Goal: Answer question/provide support: Share knowledge or assist other users

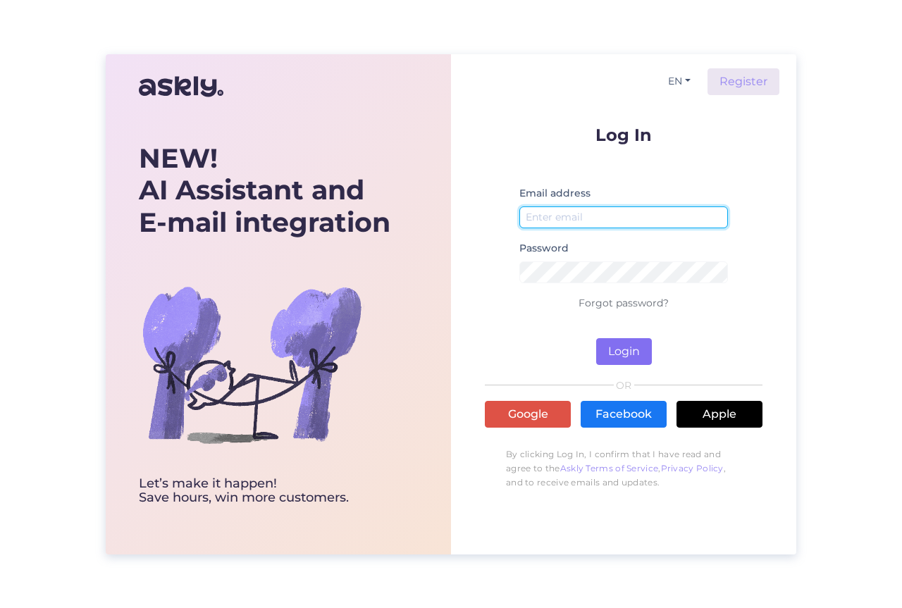
type input "[EMAIL_ADDRESS][DOMAIN_NAME]"
click at [633, 351] on button "Login" at bounding box center [624, 351] width 56 height 27
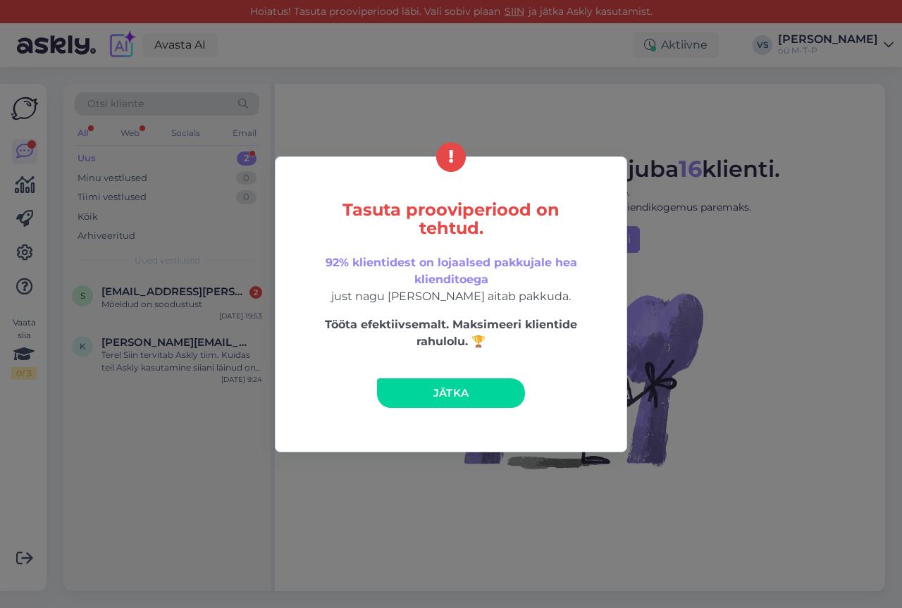
click at [468, 392] on span "Jätka" at bounding box center [451, 392] width 36 height 13
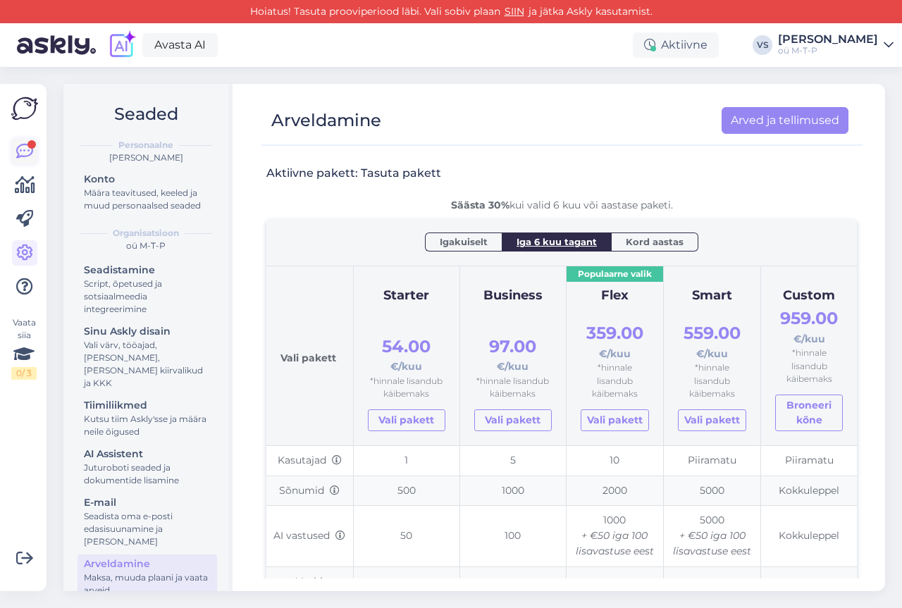
click at [23, 151] on icon at bounding box center [24, 151] width 17 height 17
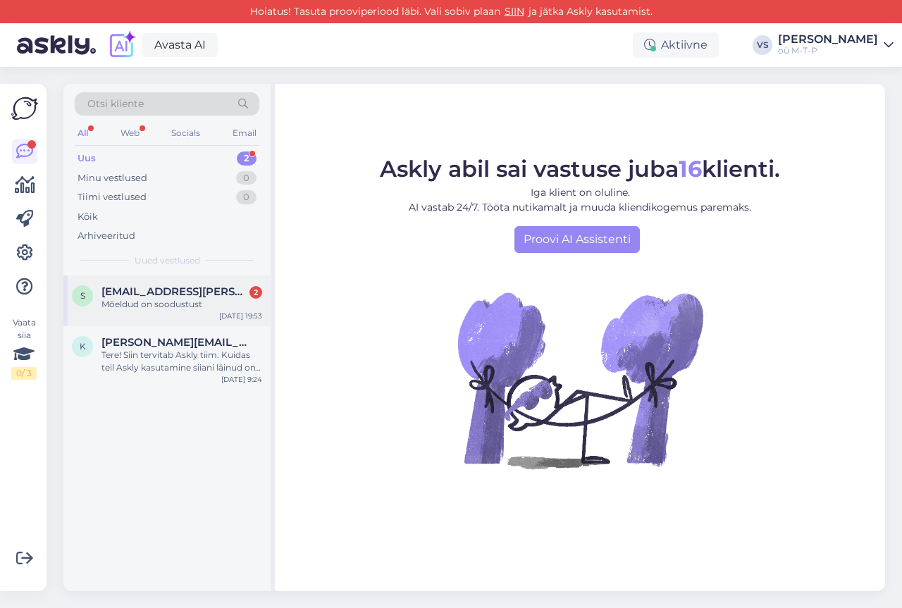
click at [132, 302] on div "Mõeldud on soodustust" at bounding box center [181, 304] width 161 height 13
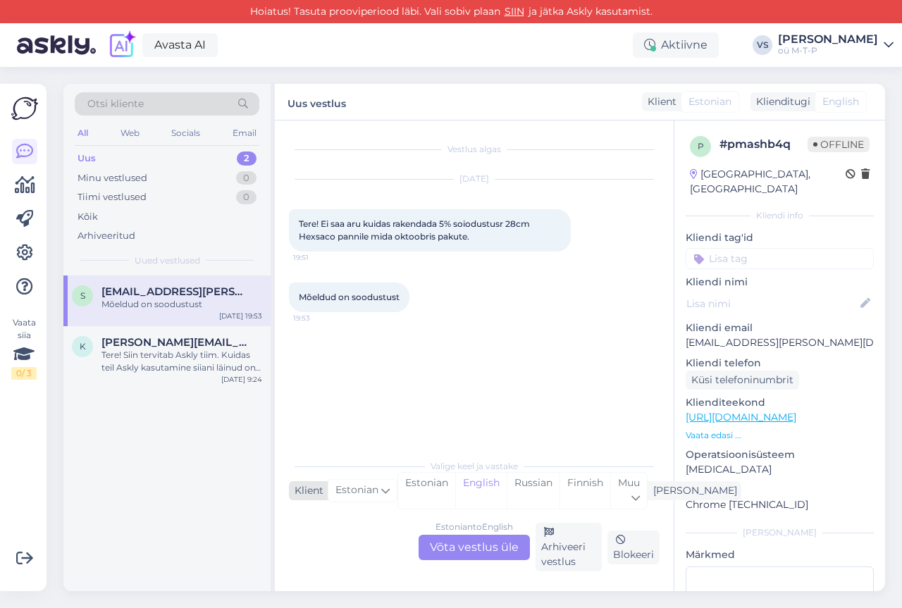
click at [352, 490] on span "Estonian" at bounding box center [356, 491] width 43 height 16
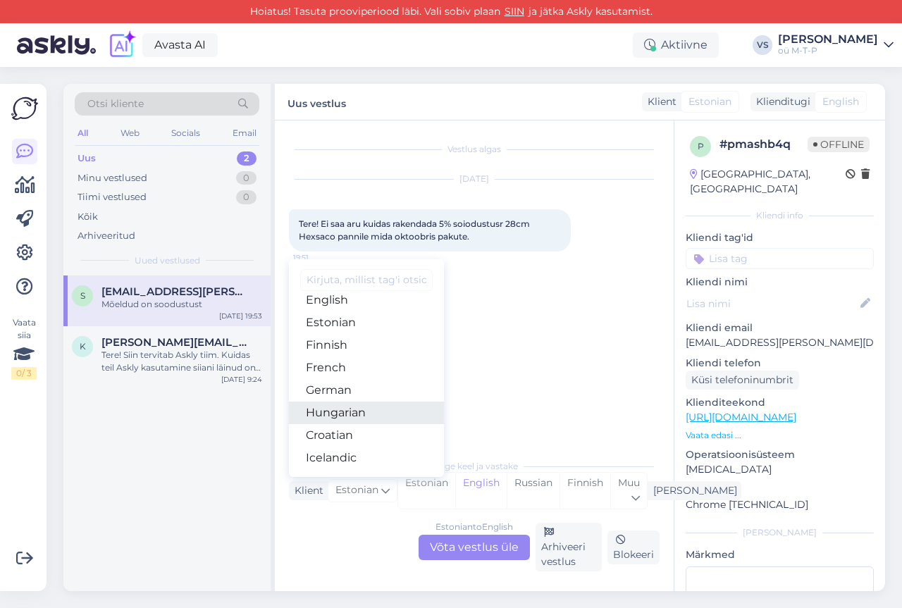
scroll to position [141, 0]
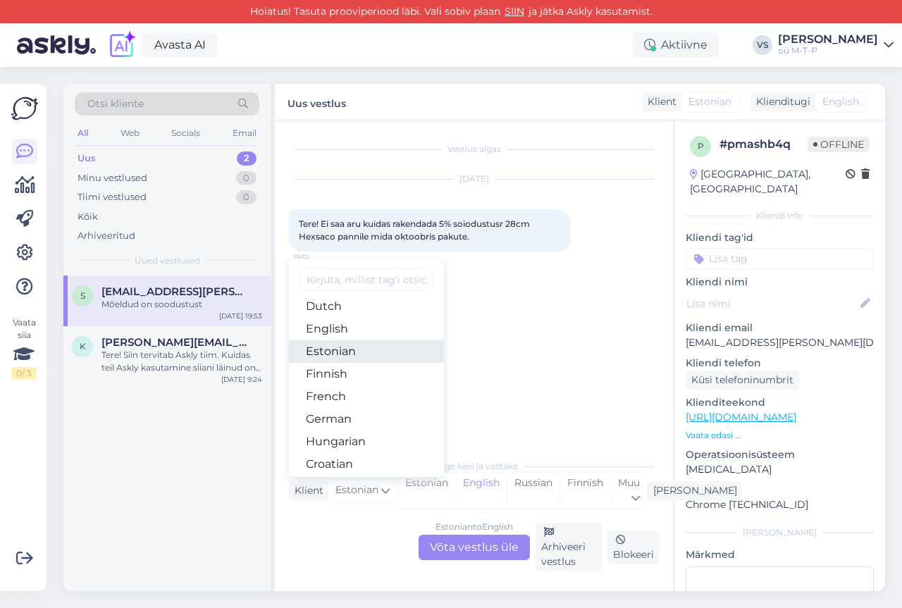
click at [352, 352] on link "Estonian" at bounding box center [366, 351] width 155 height 23
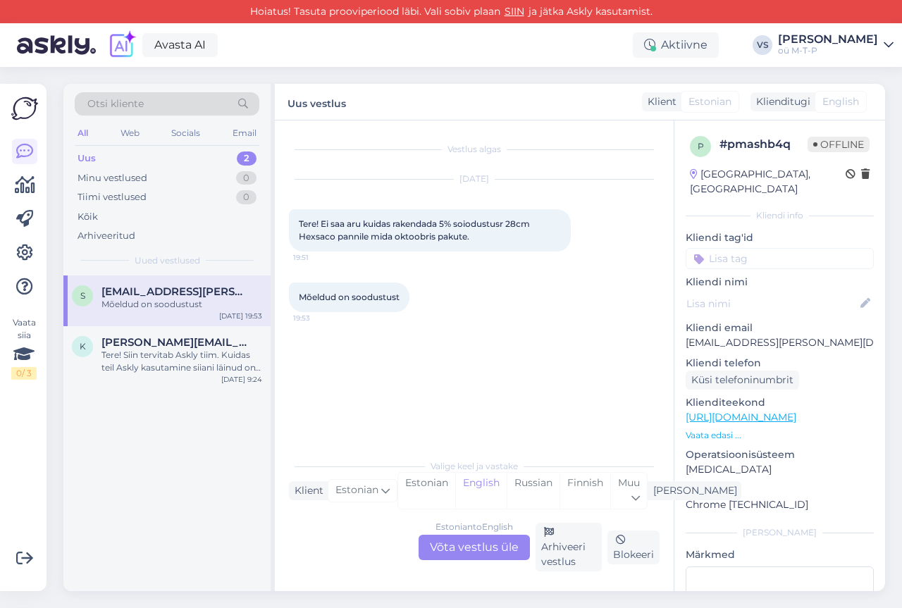
click at [445, 550] on div "Estonian to English Võta vestlus üle" at bounding box center [474, 547] width 111 height 25
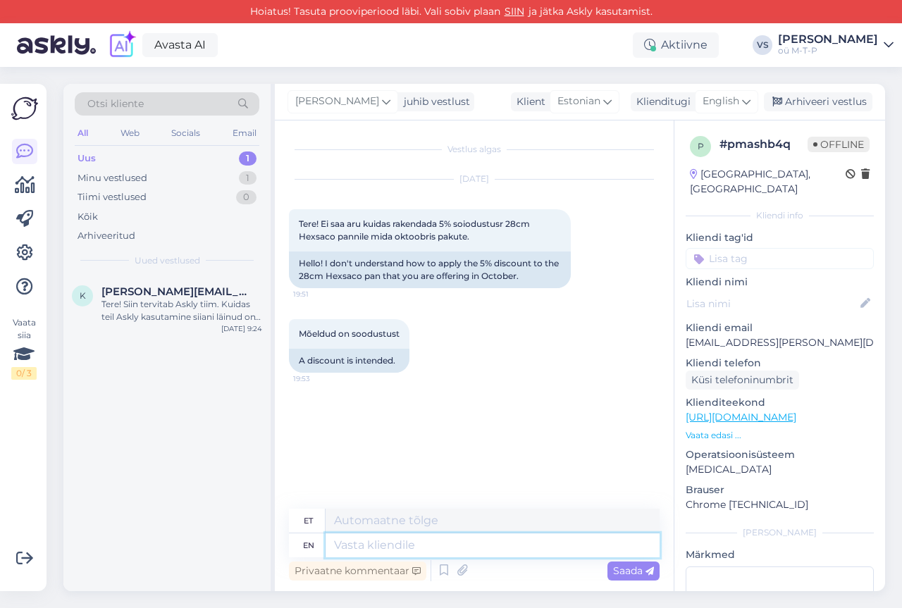
click at [376, 538] on textarea at bounding box center [493, 545] width 334 height 24
type textarea "Tere"
type textarea "[PERSON_NAME]"
type textarea "Tere soodustusest"
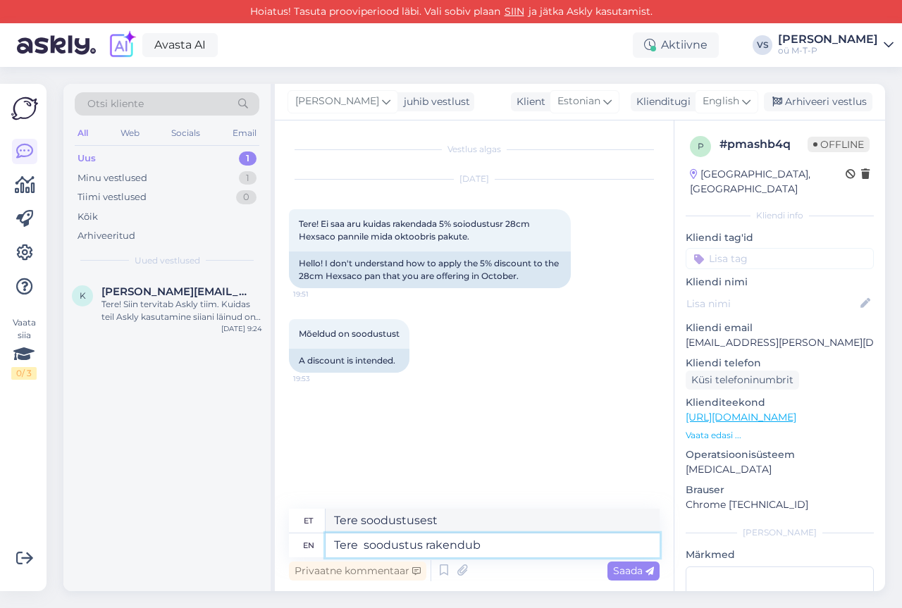
type textarea "Tere soodustus rakendub k"
type textarea "Tere soodustusest rakendab"
type textarea "Tere soodustus rakendub koheselt"
type textarea "Tere soodustus rakendub koheselt kui"
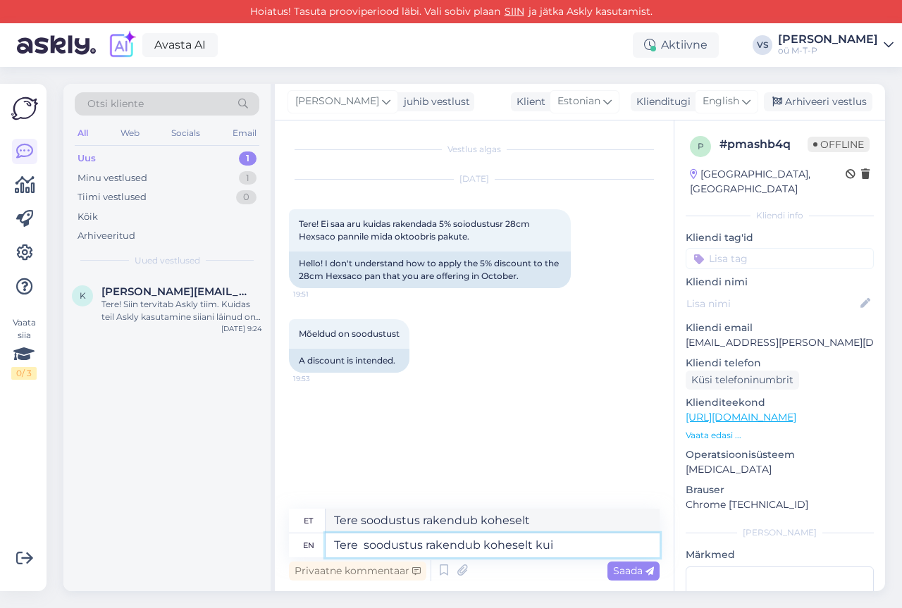
type textarea "Tere soodustus rakendub koheselt kui"
type textarea "Tere soodustus rakendub koheselt [PERSON_NAME]"
type textarea "Tere soodustus rakendub koheselt [PERSON_NAME] ostukorvi"
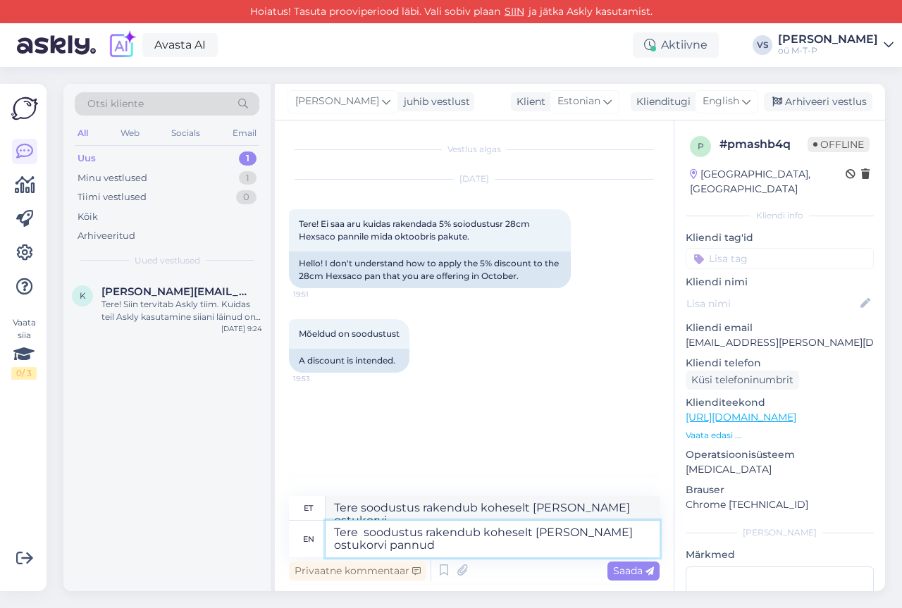
type textarea "Tere soodustus rakendub koheselt [PERSON_NAME] ostukorvi pannud"
type textarea "Tere soodustus rakendub koheselt [PERSON_NAME] ostukorvi pannud arvestab"
type textarea "Tere soodustus rakendub koheselt [PERSON_NAME] ostukorvi pannud arvestab 5"
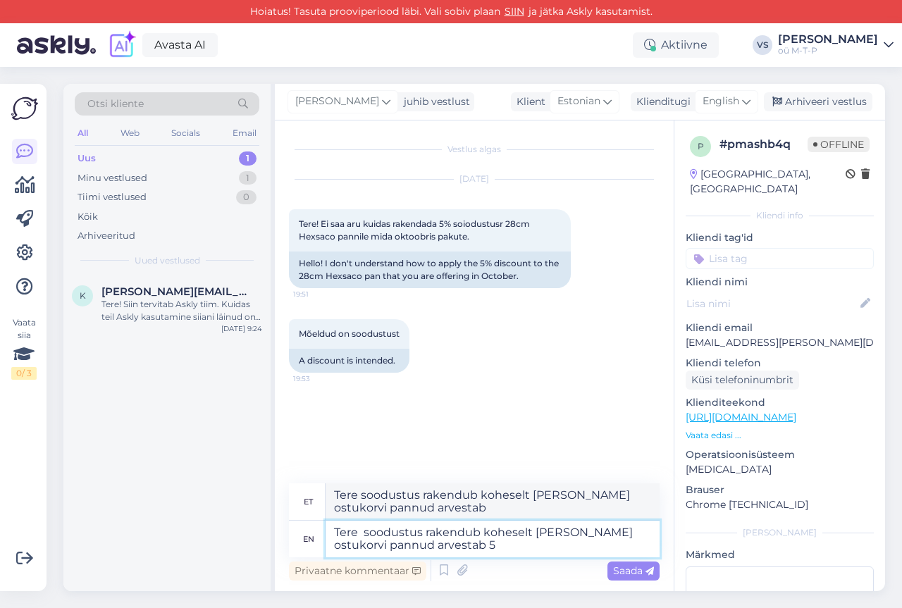
type textarea "Tere soodustus rakendub koheselt [PERSON_NAME] ostukorvi pannud arvestab 5"
type textarea "Tere soodustus rakendub koheselt [PERSON_NAME] ostukorvi pannud arvestab 5%"
type textarea "Tere soodustus rakendub koheselt [PERSON_NAME] ostukorvi pannud arvestab 5% all…"
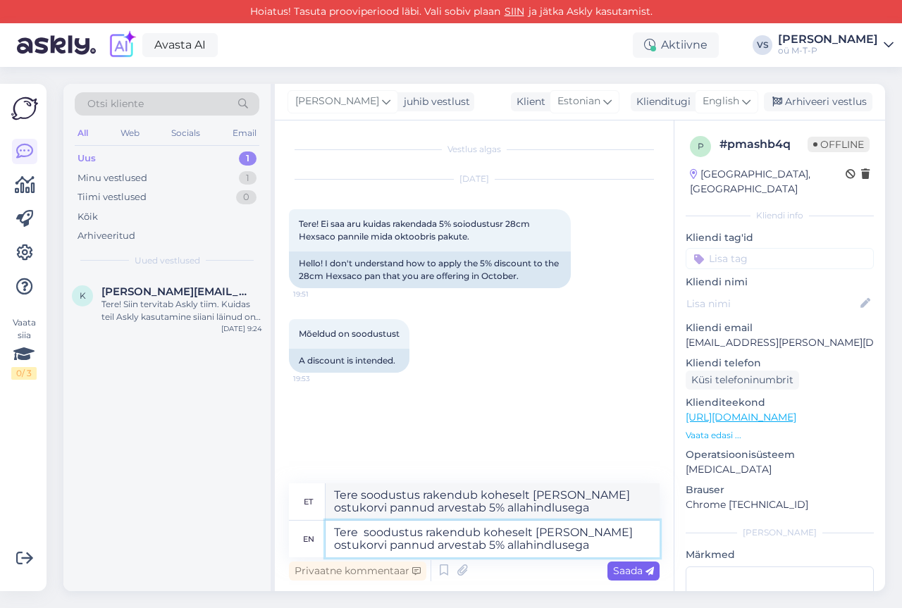
type textarea "Tere soodustus rakendub koheselt [PERSON_NAME] ostukorvi pannud arvestab 5% all…"
click at [632, 569] on span "Saada" at bounding box center [633, 570] width 41 height 13
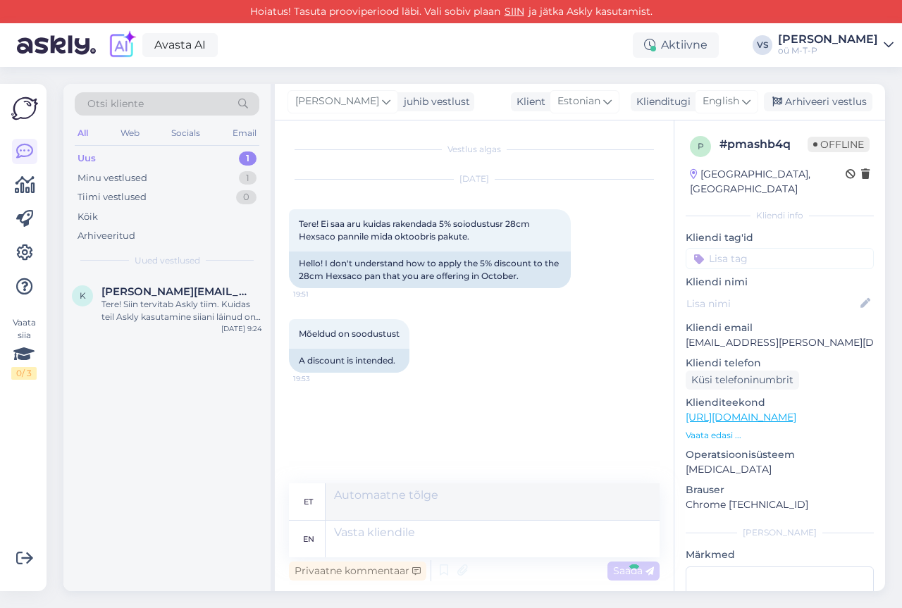
scroll to position [2, 0]
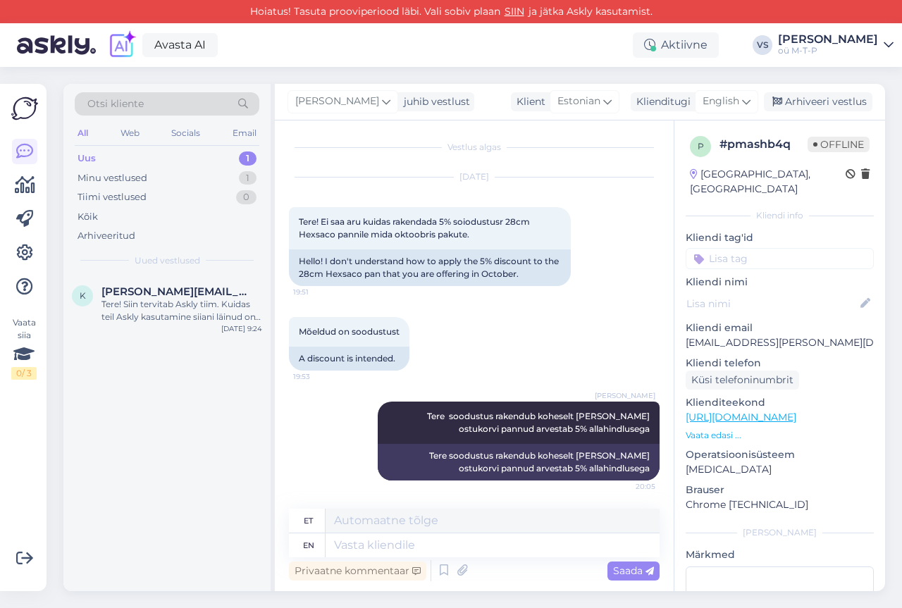
click at [751, 410] on p "[URL][DOMAIN_NAME]" at bounding box center [780, 417] width 188 height 15
click at [751, 411] on link "[URL][DOMAIN_NAME]" at bounding box center [741, 417] width 111 height 13
